Goal: Task Accomplishment & Management: Use online tool/utility

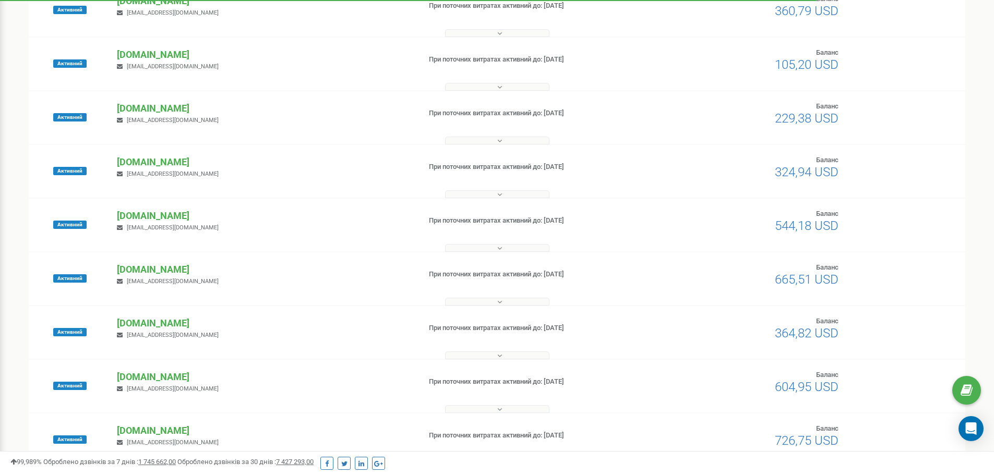
scroll to position [313, 0]
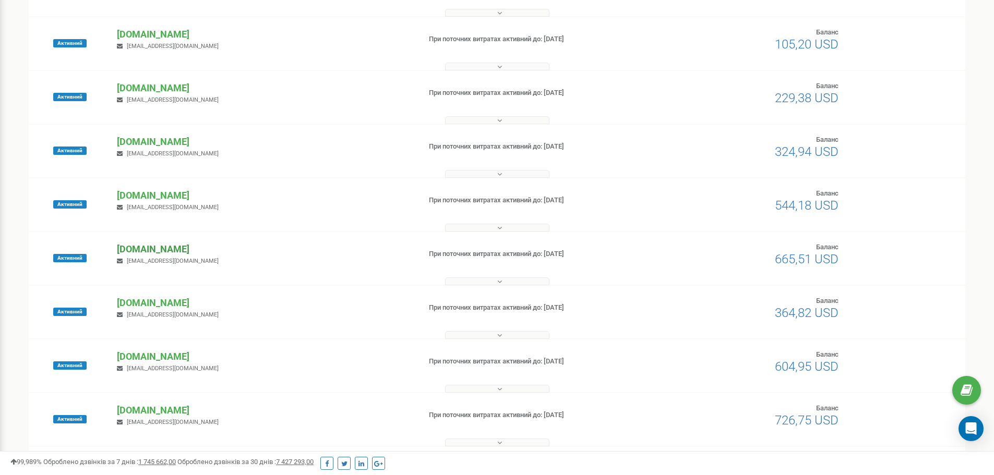
click at [146, 252] on p "[DOMAIN_NAME]" at bounding box center [264, 250] width 295 height 14
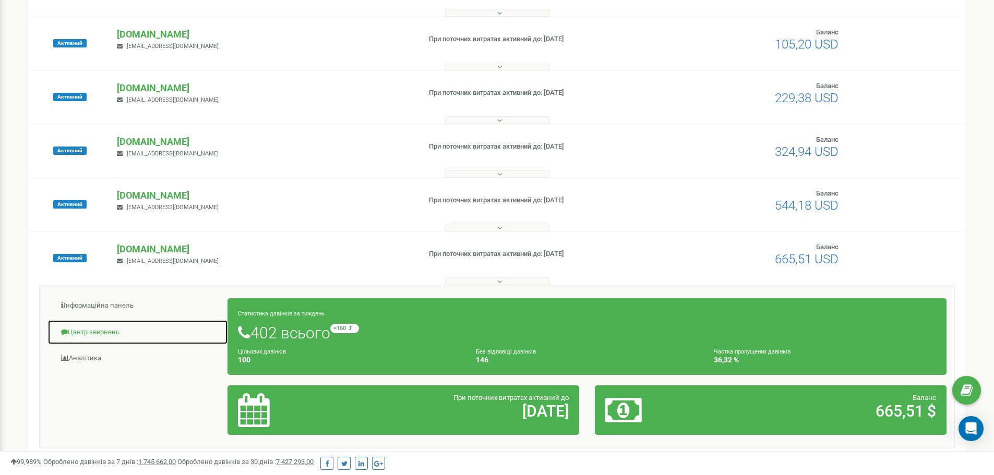
click at [97, 333] on link "Центр звернень" at bounding box center [137, 333] width 181 height 26
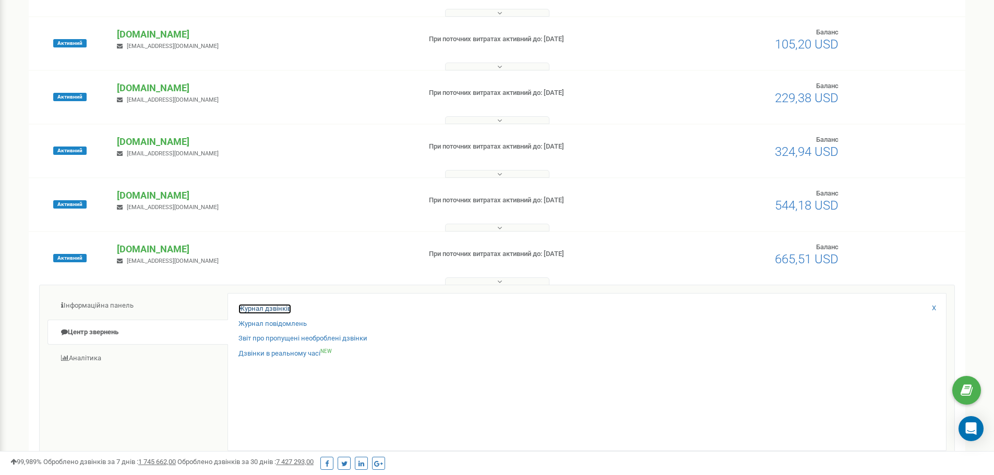
click at [279, 306] on link "Журнал дзвінків" at bounding box center [264, 309] width 53 height 10
